Goal: Information Seeking & Learning: Learn about a topic

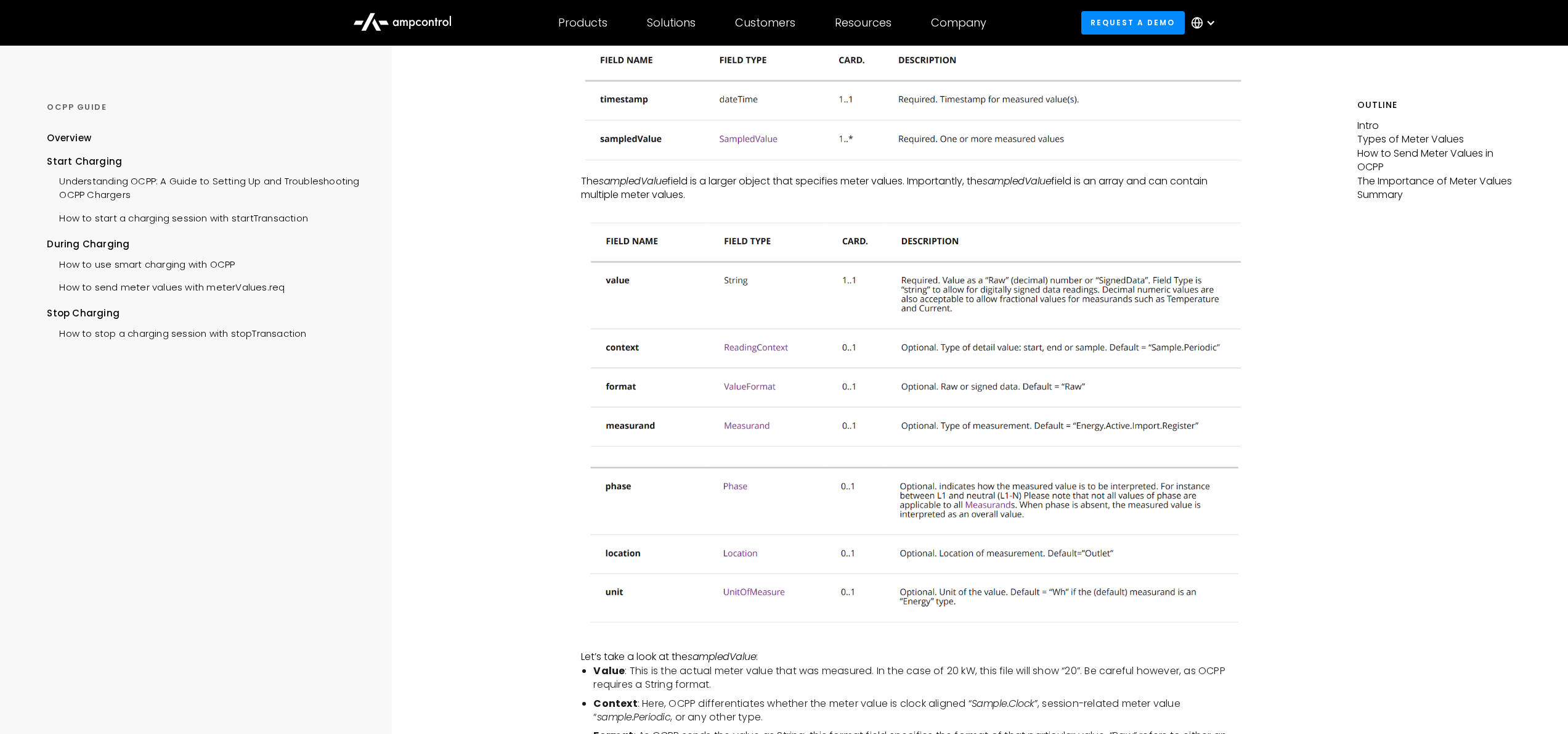
scroll to position [941, 0]
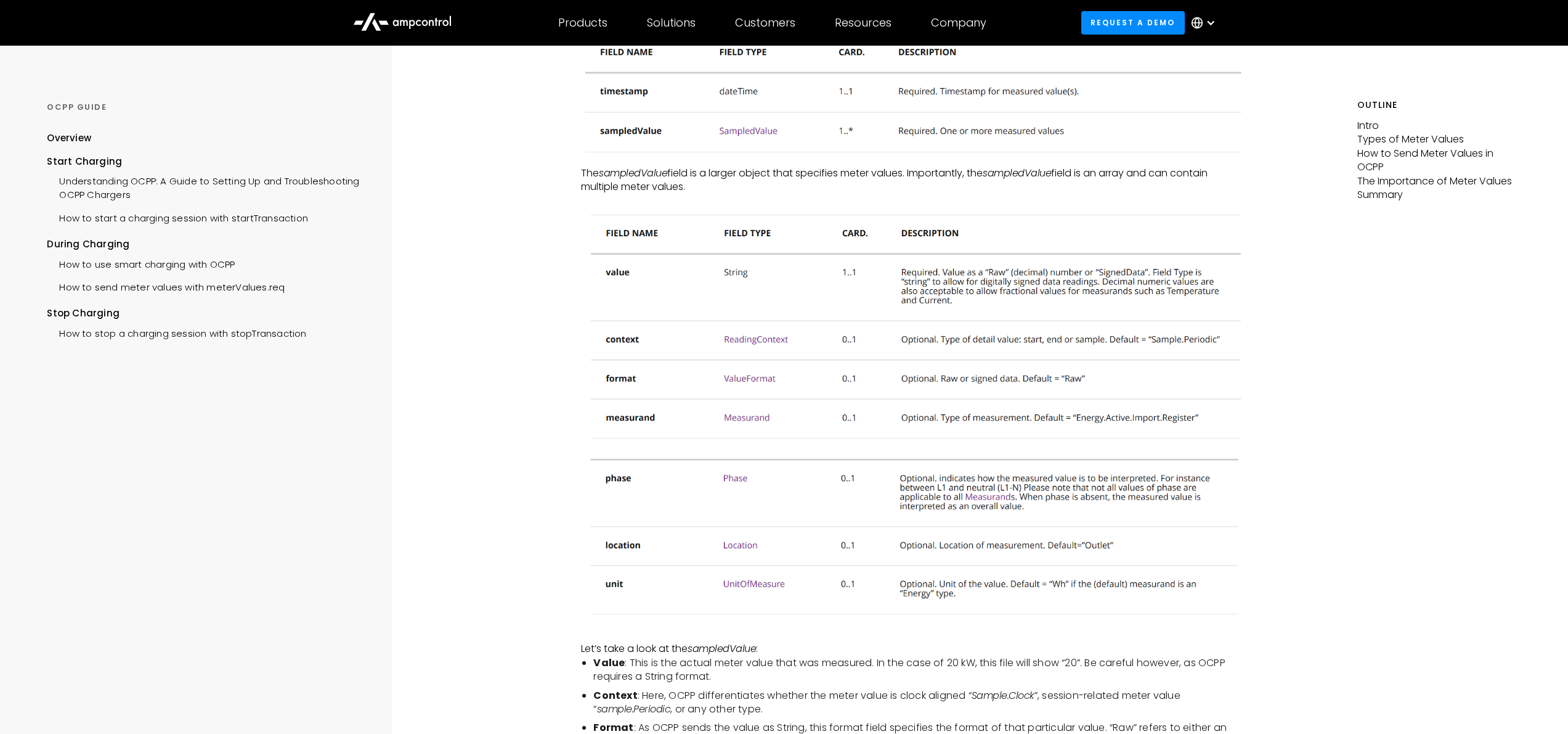
click at [994, 497] on img at bounding box center [914, 536] width 666 height 171
drag, startPoint x: 968, startPoint y: 495, endPoint x: 1409, endPoint y: 8, distance: 657.0
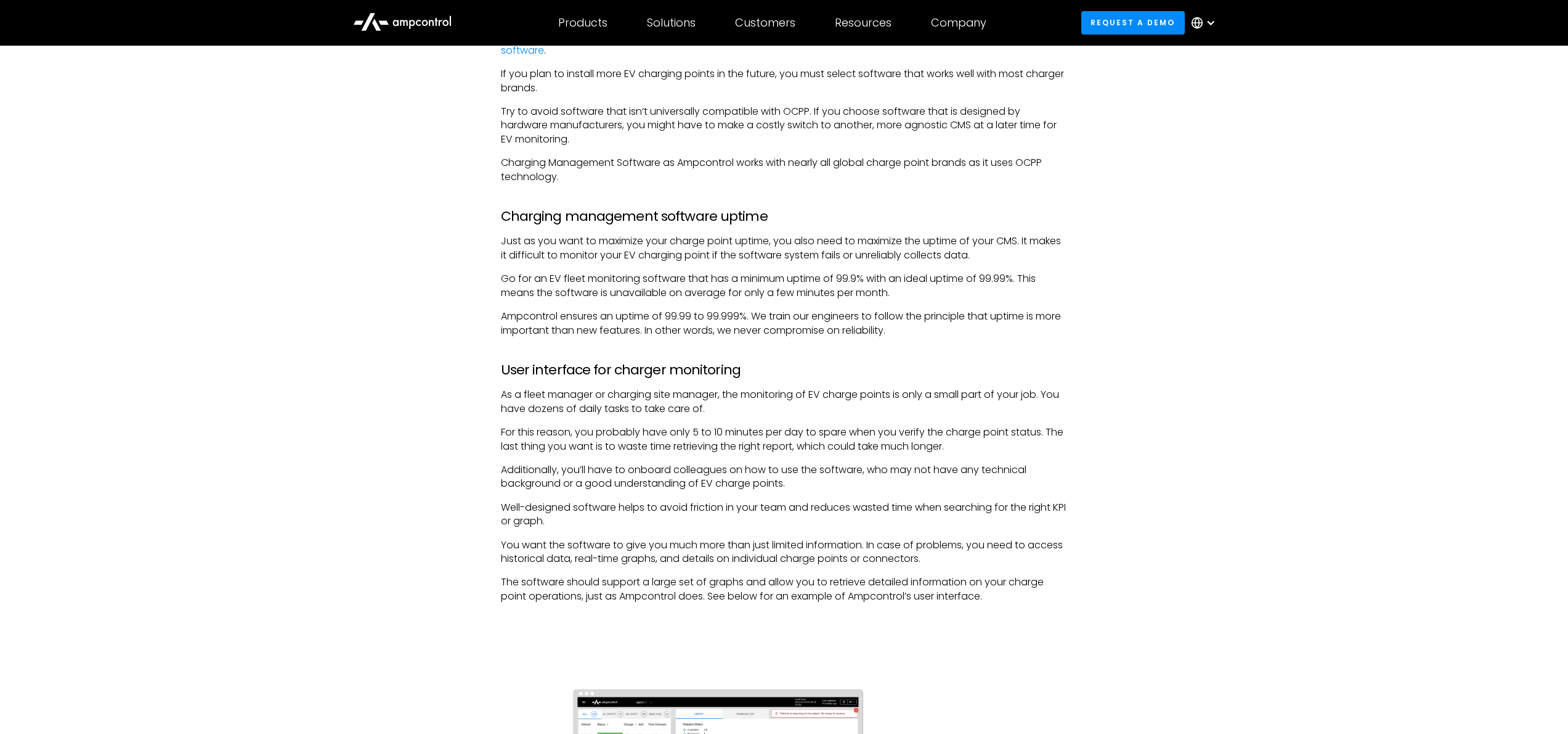
scroll to position [2864, 0]
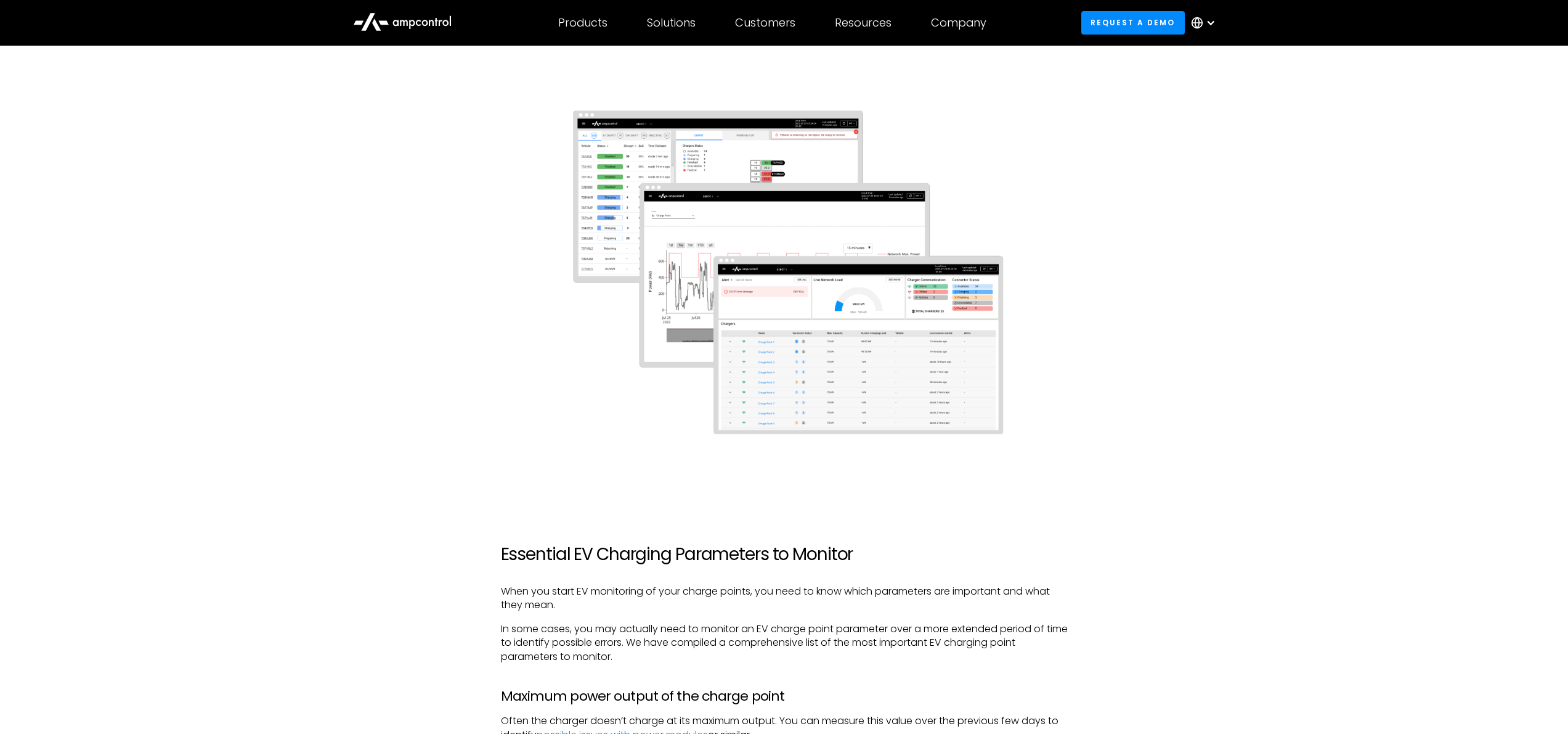
click at [813, 346] on img at bounding box center [784, 272] width 567 height 378
click at [606, 162] on img at bounding box center [784, 272] width 567 height 378
click at [746, 253] on img at bounding box center [784, 272] width 567 height 378
click at [753, 333] on img at bounding box center [784, 272] width 567 height 378
